Goal: Task Accomplishment & Management: Manage account settings

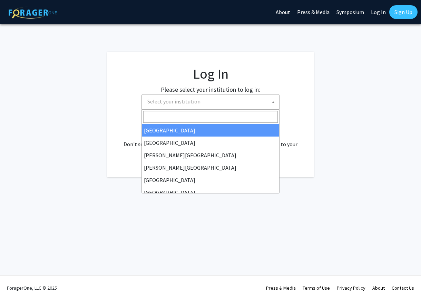
click at [211, 100] on span "Select your institution" at bounding box center [211, 101] width 134 height 14
select select "34"
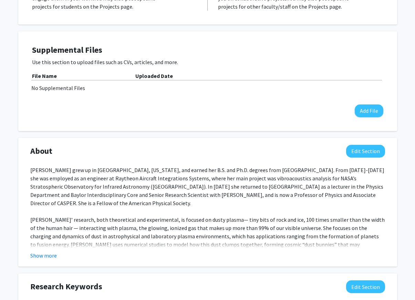
scroll to position [173, 0]
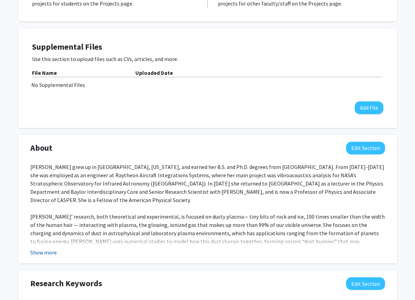
click at [45, 252] on button "Show more" at bounding box center [43, 252] width 27 height 8
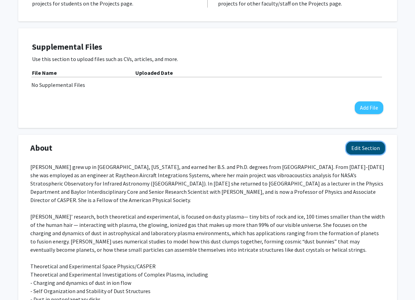
click at [362, 144] on button "Edit Section" at bounding box center [366, 148] width 39 height 13
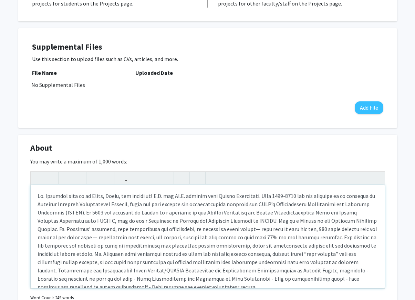
scroll to position [9, 0]
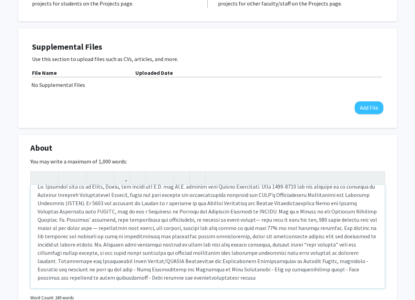
click at [190, 210] on div "Note to users with screen readers: Please deactivate our accessibility plugin f…" at bounding box center [208, 236] width 354 height 103
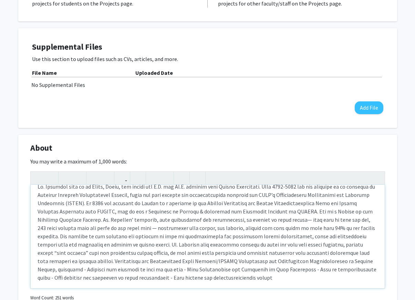
click at [197, 210] on div "Note to users with screen readers: Please deactivate our accessibility plugin f…" at bounding box center [208, 236] width 354 height 103
type textarea "Dr. Matthews grew up in Paris, Texas, and earned her B.S. and Ph.D. degrees fro…"
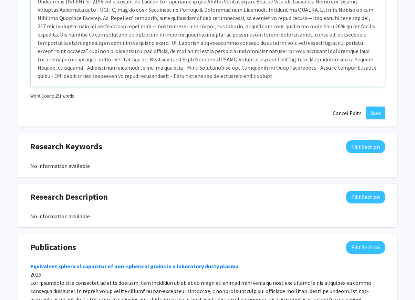
scroll to position [371, 0]
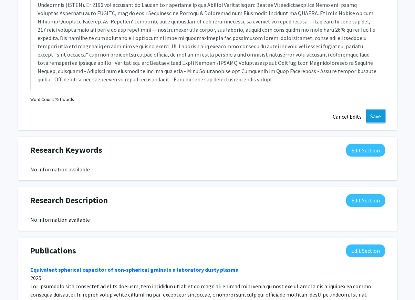
click at [371, 115] on button "Save" at bounding box center [376, 116] width 19 height 12
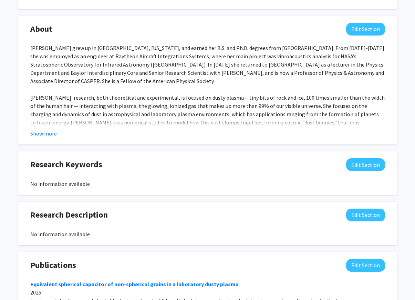
scroll to position [279, 0]
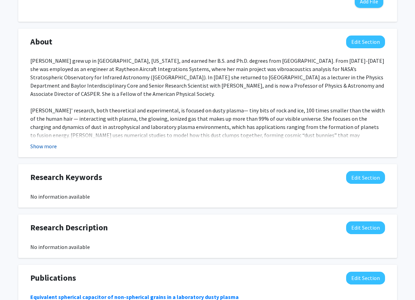
click at [46, 146] on button "Show more" at bounding box center [43, 146] width 27 height 8
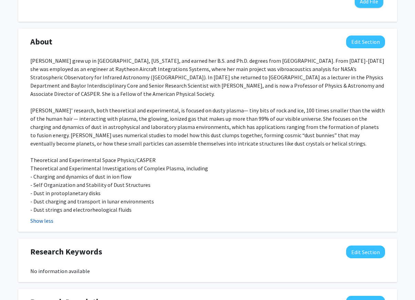
click at [43, 217] on button "Show less" at bounding box center [41, 221] width 23 height 8
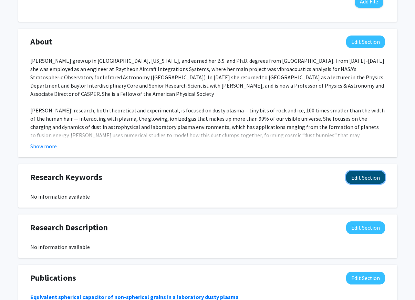
click at [365, 175] on button "Edit Section" at bounding box center [366, 177] width 39 height 13
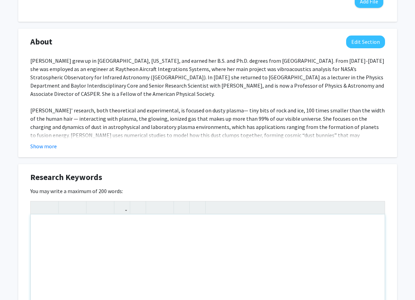
click at [54, 230] on div "Note to users with screen readers: Please deactivate our accessibility plugin f…" at bounding box center [208, 265] width 354 height 103
type textarea "Numerical modeling; plasma; dusty plasma; self-organization; charging"
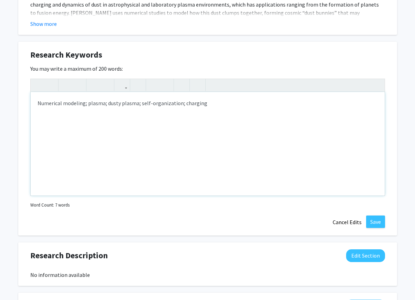
scroll to position [415, 0]
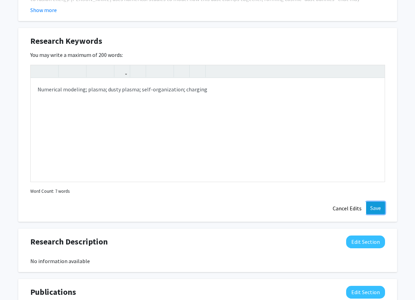
click at [374, 208] on button "Save" at bounding box center [376, 208] width 19 height 12
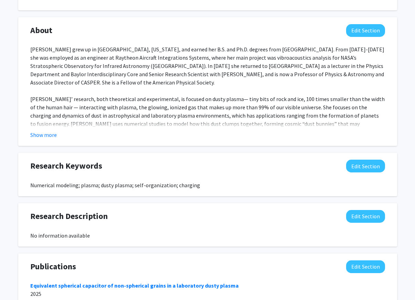
scroll to position [281, 0]
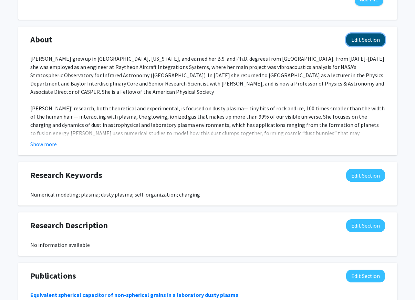
click at [368, 41] on button "Edit Section" at bounding box center [366, 39] width 39 height 13
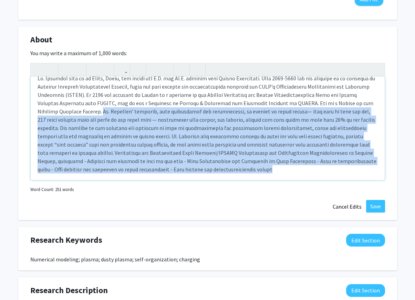
drag, startPoint x: 216, startPoint y: 168, endPoint x: 77, endPoint y: 114, distance: 148.6
click at [77, 114] on div "Note to users with screen readers: Please deactivate our accessibility plugin f…" at bounding box center [208, 128] width 354 height 103
type textarea "<p>Dr. Matthews grew up in Paris, Texas, and earned her B.S. and Ph.D. degrees …"
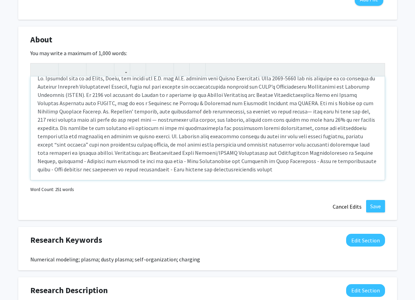
scroll to position [0, 0]
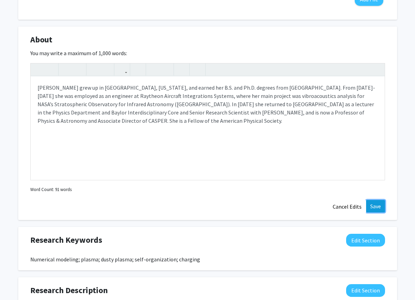
click at [375, 205] on button "Save" at bounding box center [376, 206] width 19 height 12
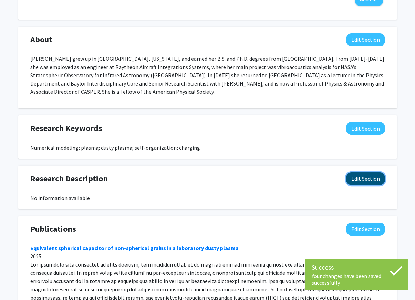
click at [362, 172] on button "Edit Section" at bounding box center [366, 178] width 39 height 13
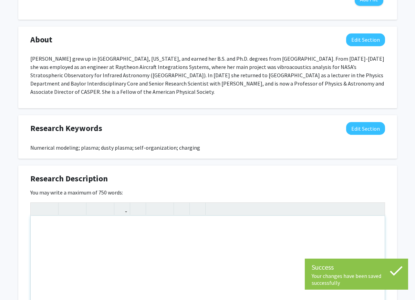
click at [78, 244] on div "Note to users with screen readers: Please deactivate our accessibility plugin f…" at bounding box center [208, 267] width 354 height 103
paste div "Note to users with screen readers: Please deactivate our accessibility plugin f…"
type textarea "<p>Dr. Matthews’ research, both theoretical and experimental, is focused on dus…"
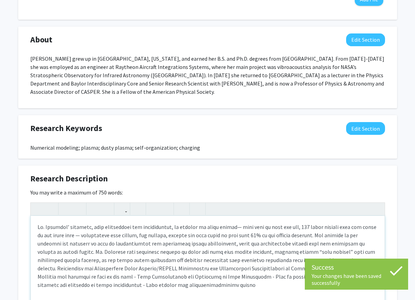
click at [227, 283] on div "Note to users with screen readers: Please deactivate our accessibility plugin f…" at bounding box center [208, 267] width 354 height 103
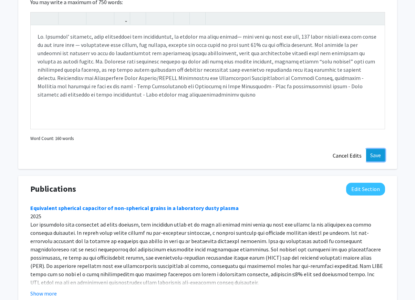
click at [375, 149] on button "Save" at bounding box center [376, 155] width 19 height 12
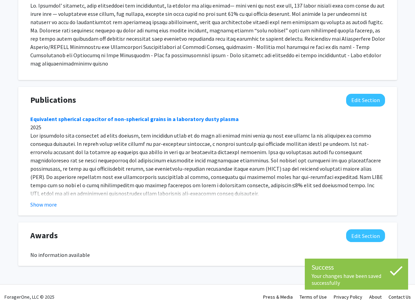
click at [347, 49] on p at bounding box center [207, 34] width 355 height 66
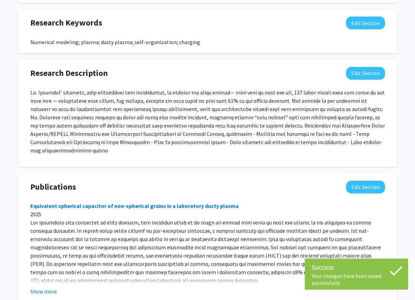
scroll to position [386, 0]
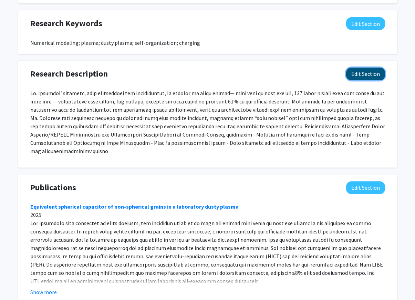
click at [360, 68] on button "Edit Section" at bounding box center [366, 74] width 39 height 13
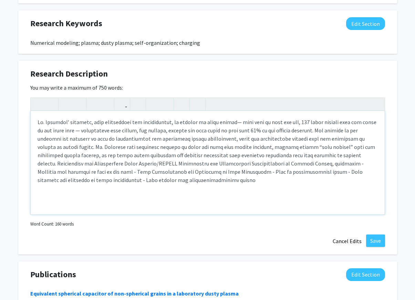
click at [336, 146] on p "Note to users with screen readers: Please deactivate our accessibility plugin f…" at bounding box center [208, 151] width 341 height 66
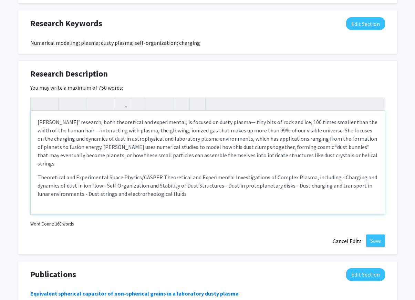
click at [160, 173] on p "Theoretical and Experimental Space Physics/CASPER Theoretical and Experimental …" at bounding box center [208, 185] width 341 height 25
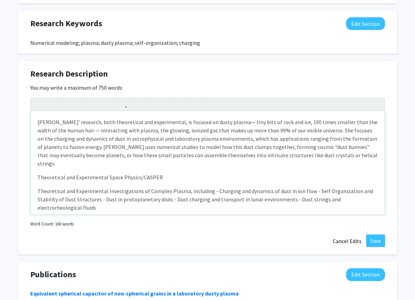
click at [209, 187] on p "Theoretical and Experimental Investigations of Complex Plasma, including - Char…" at bounding box center [208, 199] width 341 height 25
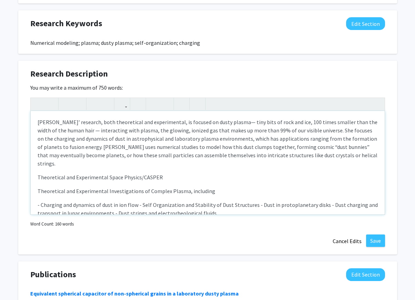
click at [137, 201] on p "- Charging and dynamics of dust in ion flow - Self Organization and Stability o…" at bounding box center [208, 209] width 341 height 17
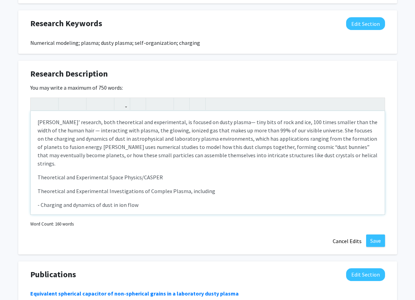
click at [153, 214] on p "- Self Organization and Stability of Dust Structures - Dust in protoplanetary d…" at bounding box center [208, 222] width 341 height 17
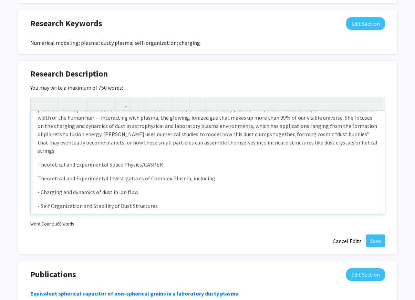
click at [106, 215] on p "- Dust in protoplanetary disks - Dust charging and transport in lunar environme…" at bounding box center [208, 219] width 341 height 8
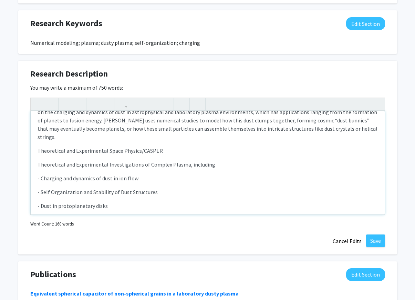
click at [157, 215] on p "- Dust charging and transport in lunar environments - Dust strings and electror…" at bounding box center [208, 219] width 341 height 8
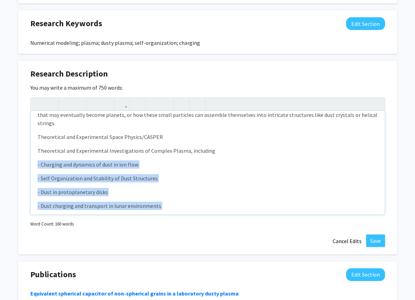
drag, startPoint x: 137, startPoint y: 200, endPoint x: 29, endPoint y: 143, distance: 122.6
click at [29, 143] on div "Research Description Edit Section You may write a maximum of 750 words: Dr. Mat…" at bounding box center [207, 158] width 379 height 194
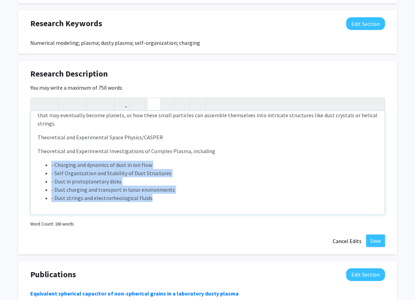
scroll to position [32, 0]
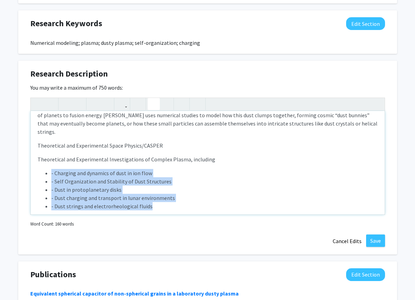
click at [155, 98] on icon "button" at bounding box center [154, 103] width 6 height 11
click at [69, 177] on li "- Self Organization and Stability of Dust Structures" at bounding box center [214, 181] width 327 height 8
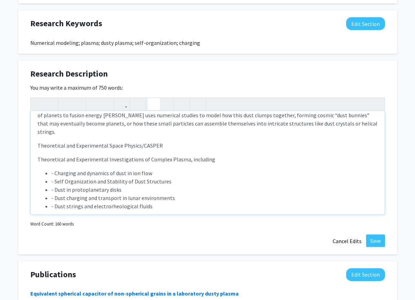
click at [54, 169] on li "- Charging and dynamics of dust in ion flow" at bounding box center [214, 173] width 327 height 8
click at [54, 177] on li "- Self Organization and Stability of Dust Structures" at bounding box center [214, 181] width 327 height 8
click at [55, 185] on li "- Dust in protoplanetary disks" at bounding box center [214, 189] width 327 height 8
click at [55, 194] on li "- Dust charging and transport in lunar environments" at bounding box center [214, 198] width 327 height 8
click at [54, 202] on li "- Dust strings and electrorheological fluids" at bounding box center [214, 206] width 327 height 8
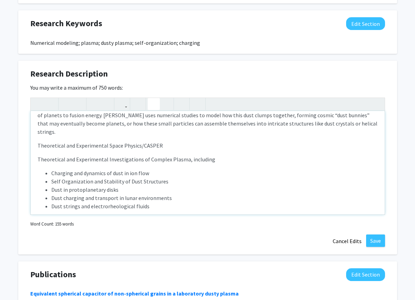
click at [51, 169] on li "Charging and dynamics of dust in ion flow" at bounding box center [214, 173] width 327 height 8
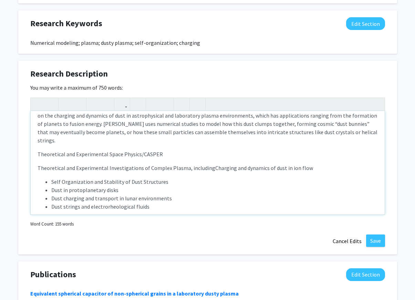
type textarea "<p>Dr. Matthews’ research, both theoretical and experimental, is focused on dus…"
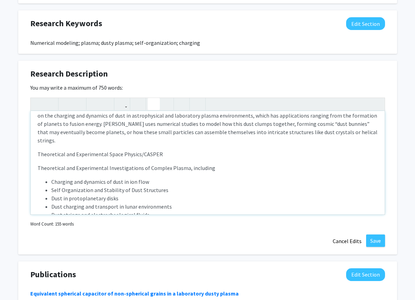
scroll to position [32, 0]
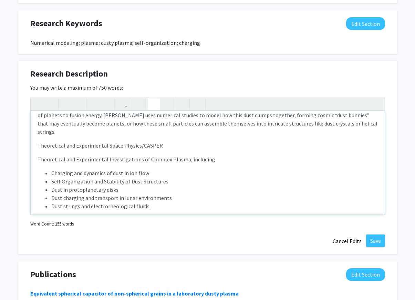
click at [105, 177] on li "Self Organization and Stability of Dust Structures" at bounding box center [214, 181] width 327 height 8
drag, startPoint x: 165, startPoint y: 129, endPoint x: 19, endPoint y: 129, distance: 145.5
click at [19, 129] on div "Research Description Edit Section You may write a maximum of 750 words: Dr. Mat…" at bounding box center [207, 158] width 379 height 194
click at [200, 146] on div "Dr. Matthews’ research, both theoretical and experimental, is focused on dusty …" at bounding box center [208, 162] width 354 height 103
click at [307, 185] on li "Dust in protoplanetary disks" at bounding box center [214, 189] width 327 height 8
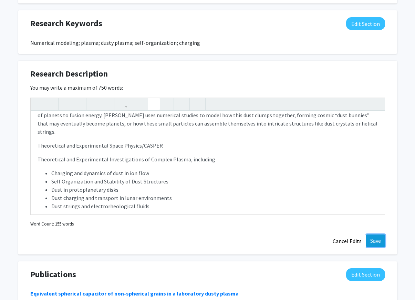
click at [378, 234] on button "Save" at bounding box center [376, 240] width 19 height 12
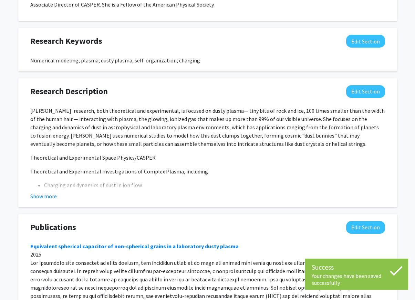
scroll to position [366, 0]
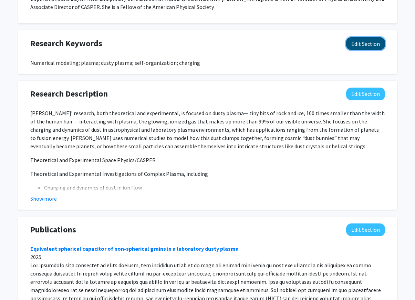
click at [365, 37] on button "Edit Section" at bounding box center [366, 43] width 39 height 13
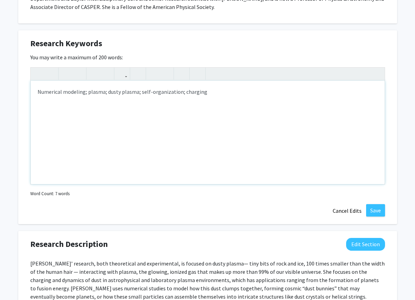
click at [181, 82] on div "Numerical modeling; plasma; dusty plasma; self-organization; charging" at bounding box center [208, 132] width 354 height 103
click at [213, 83] on div "Numerical modeling; plasma; dusty plasma; self-organization; dust charging" at bounding box center [208, 132] width 354 height 103
type textarea "Numerical modeling; plasma; dusty plasma; self-organization; dust charging; dus…"
click at [254, 190] on div "Research Keywords Edit Section You may write a maximum of 200 words: Numerical …" at bounding box center [207, 127] width 379 height 194
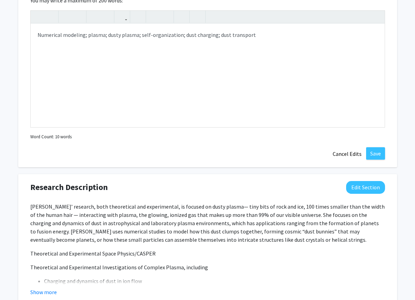
scroll to position [400, 0]
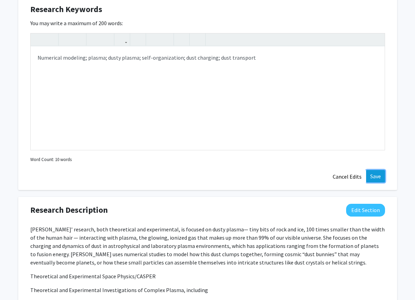
click at [376, 170] on button "Save" at bounding box center [376, 176] width 19 height 12
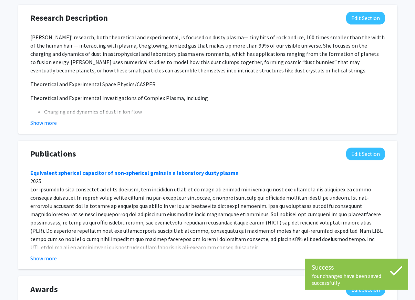
scroll to position [496, 0]
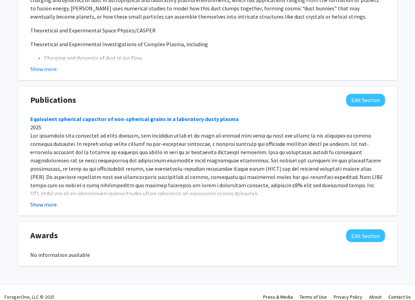
click at [44, 200] on button "Show more" at bounding box center [43, 204] width 27 height 8
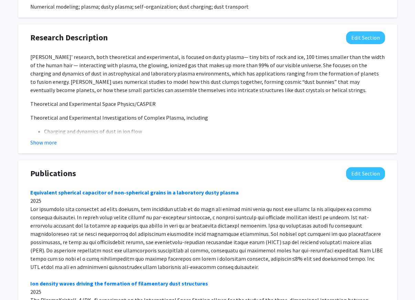
scroll to position [406, 0]
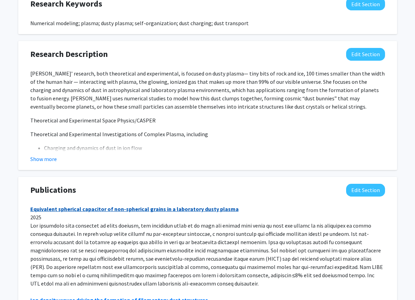
click at [117, 205] on link "Equivalent spherical capacitor of non-spherical grains in a laboratory dusty pl…" at bounding box center [134, 208] width 209 height 7
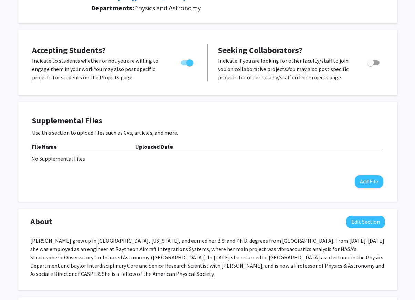
scroll to position [0, 0]
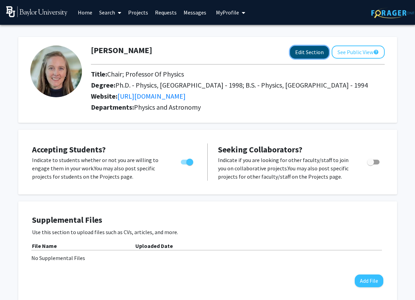
click at [307, 53] on button "Edit Section" at bounding box center [309, 52] width 39 height 13
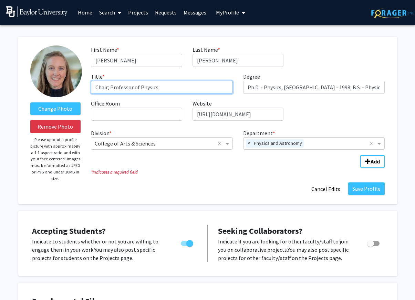
click at [161, 87] on input "Chair; Professor of Physics" at bounding box center [162, 87] width 142 height 13
type input "Chair; Professor of Physics & Astronomy"
click at [148, 128] on div "Division * × College of Arts & Sciences × Department * × Physics and Astronomy ×" at bounding box center [238, 137] width 294 height 23
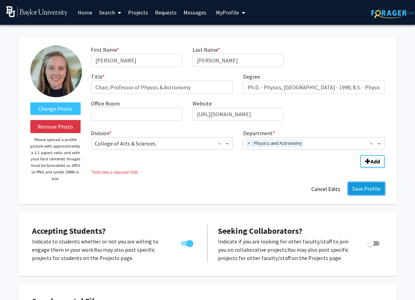
click at [362, 188] on button "Save Profile" at bounding box center [367, 188] width 37 height 12
